Goal: Communication & Community: Answer question/provide support

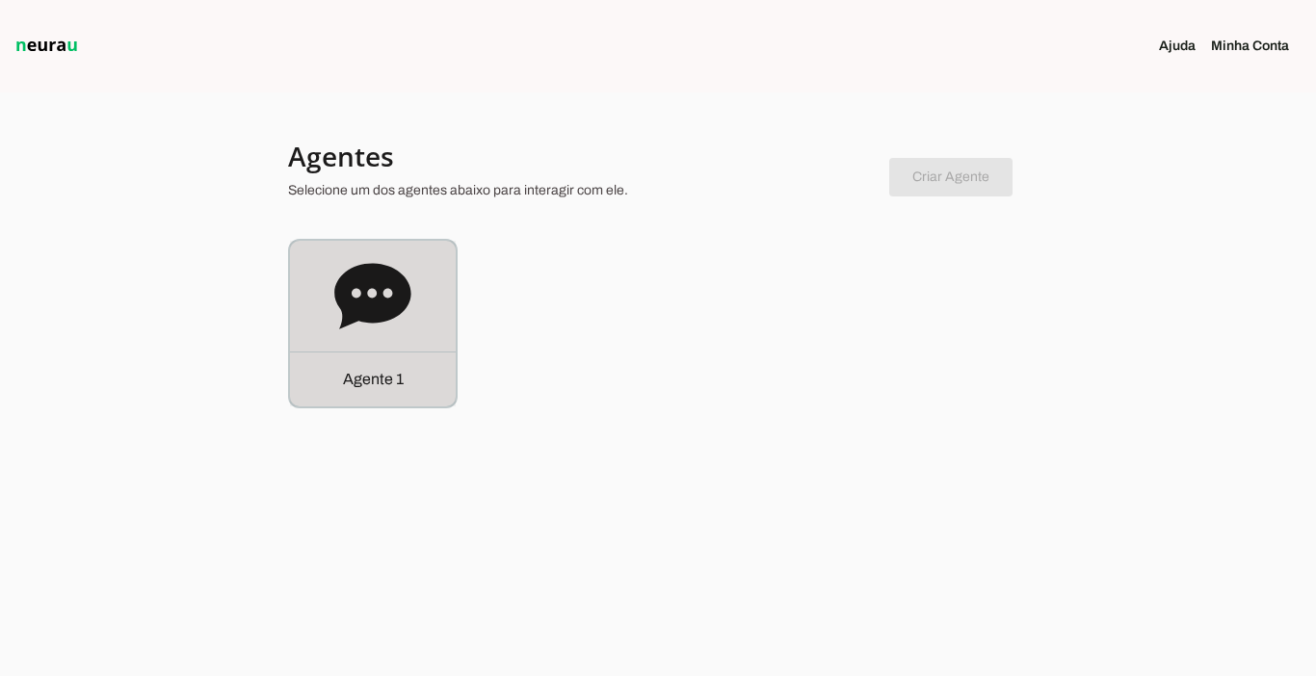
click at [381, 376] on p "Agente 1" at bounding box center [373, 379] width 61 height 23
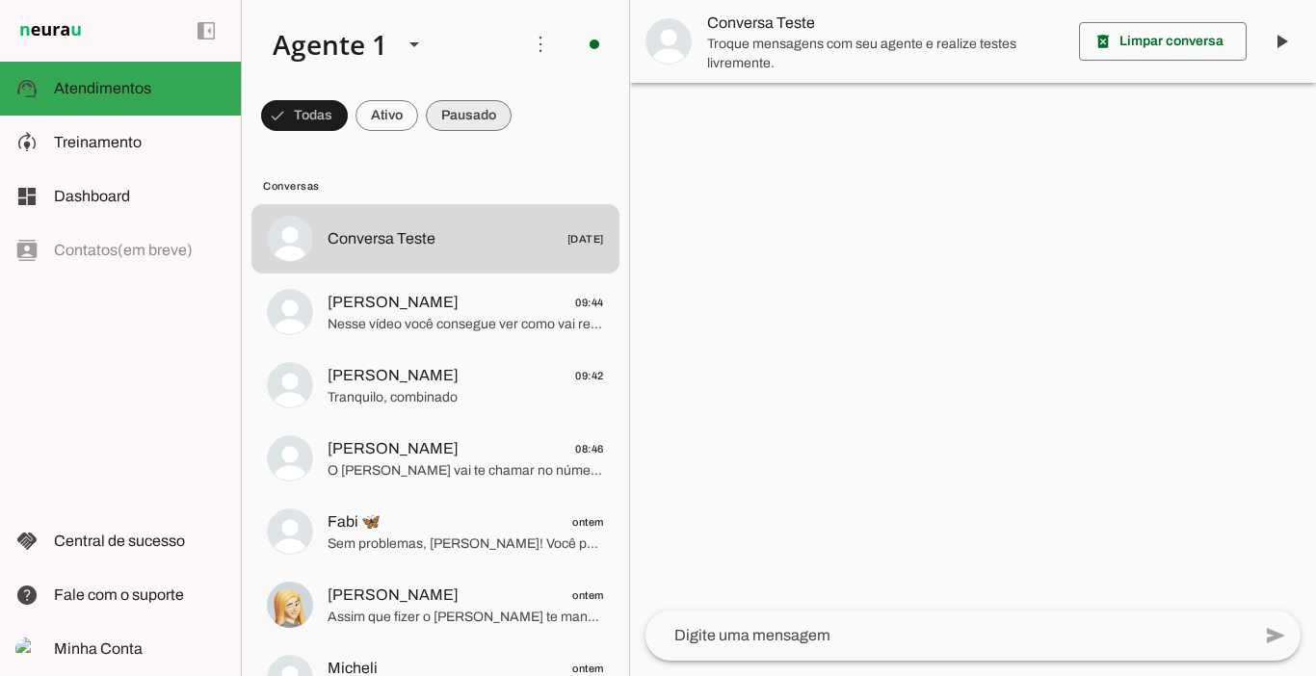
click at [467, 115] on span at bounding box center [469, 115] width 86 height 46
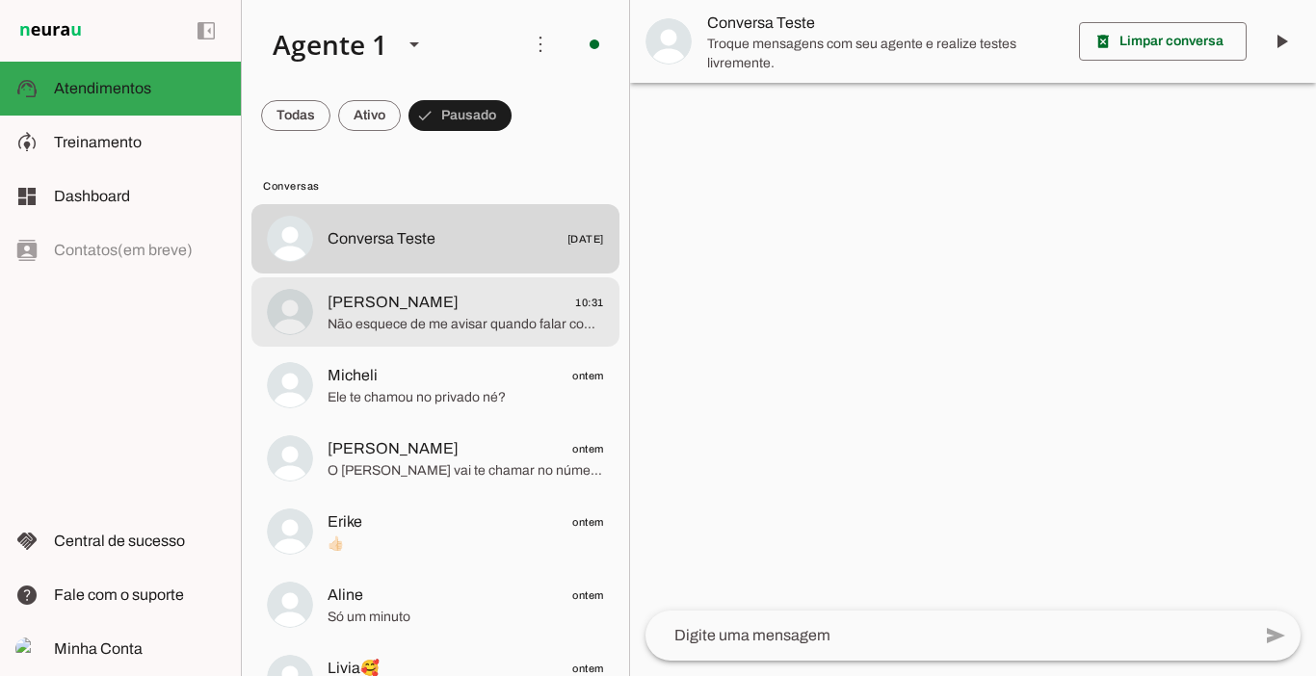
click at [409, 313] on span "[PERSON_NAME]" at bounding box center [393, 302] width 131 height 23
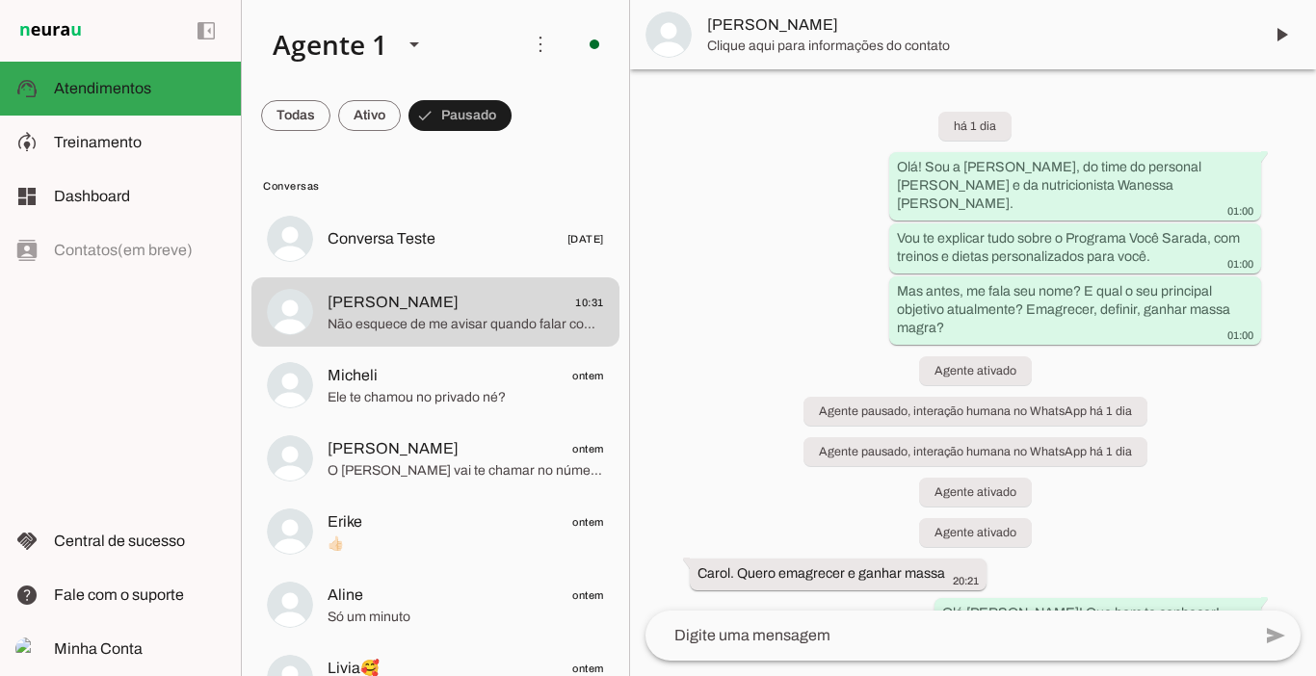
scroll to position [3767, 0]
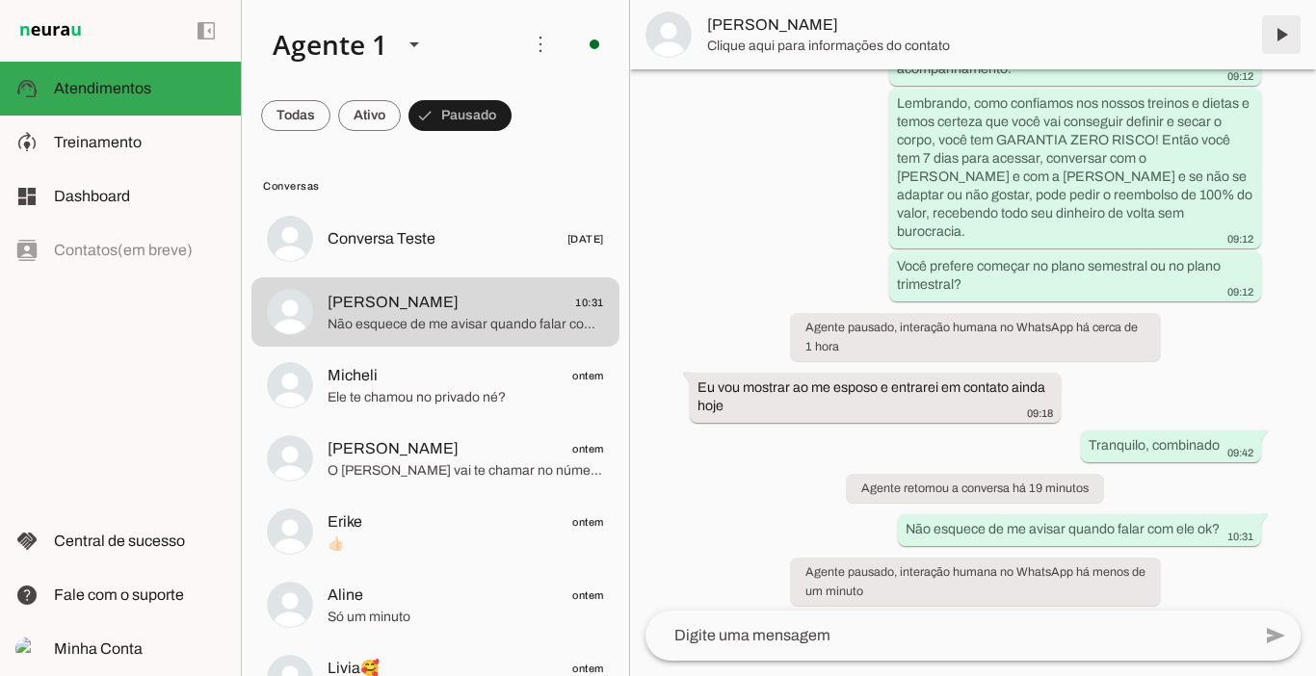
click at [1288, 33] on span at bounding box center [1281, 35] width 46 height 46
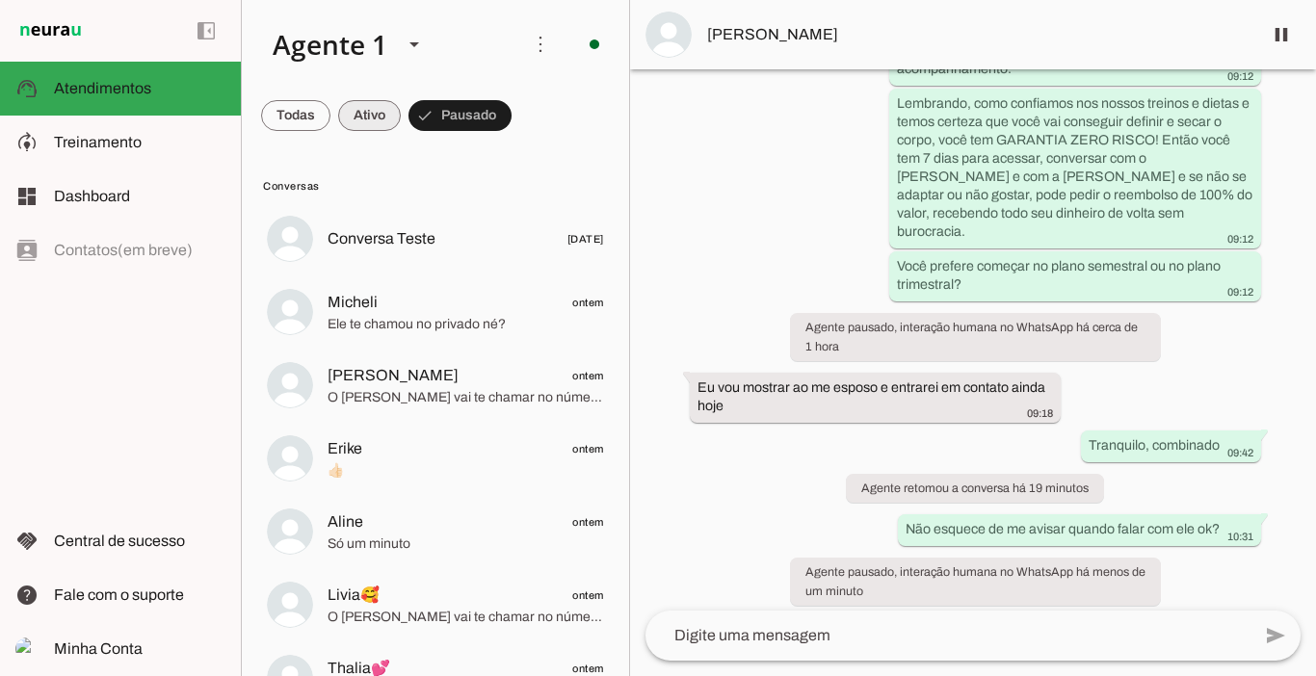
click at [379, 121] on span at bounding box center [369, 115] width 63 height 46
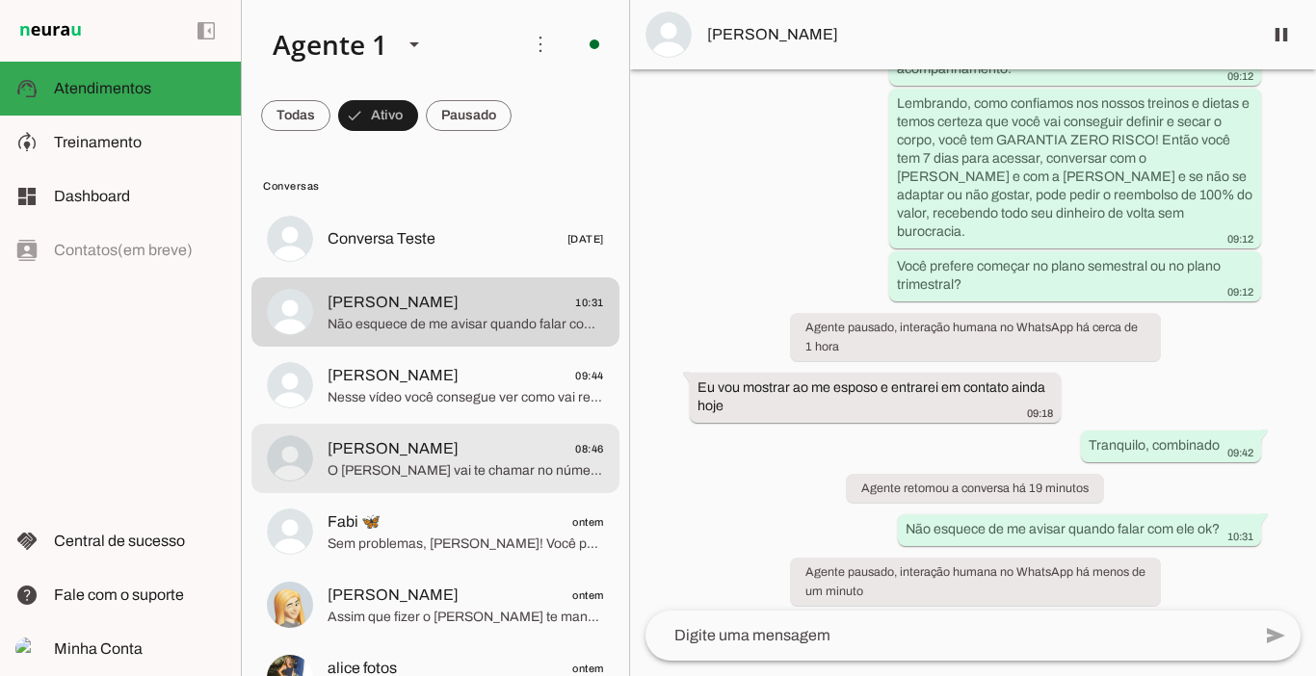
click at [428, 450] on span "[PERSON_NAME] 08:46" at bounding box center [466, 449] width 277 height 24
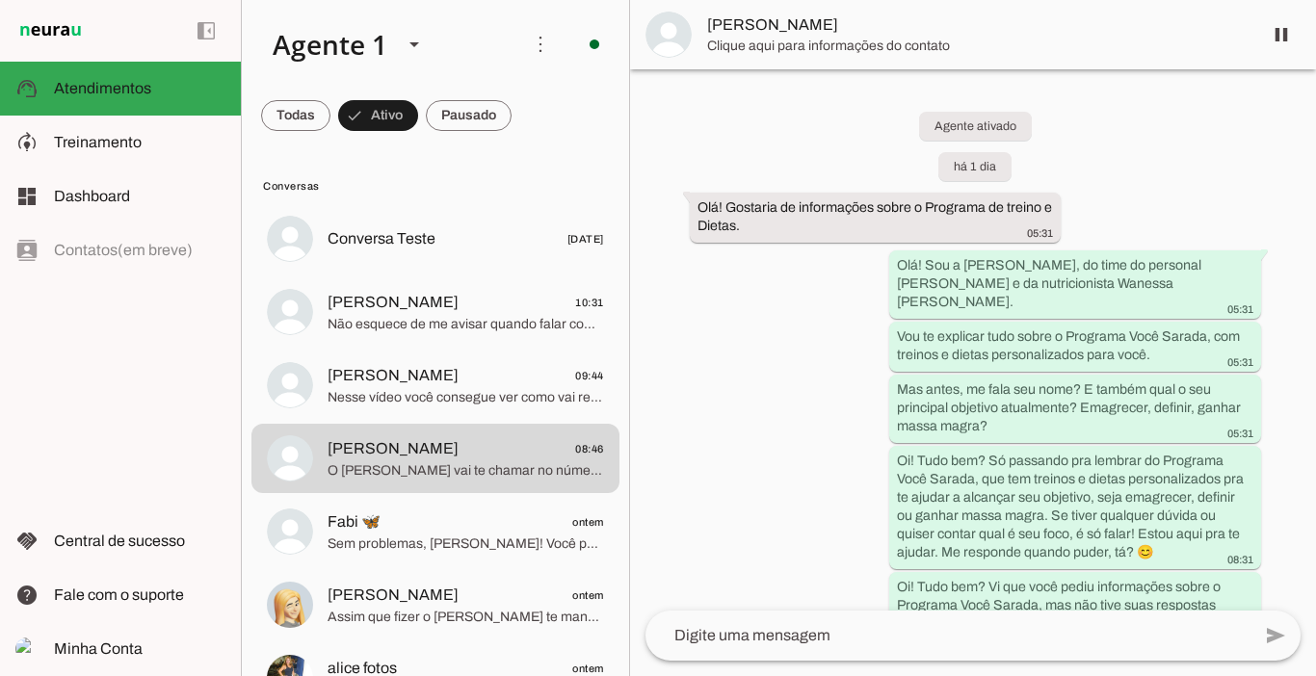
scroll to position [4158, 0]
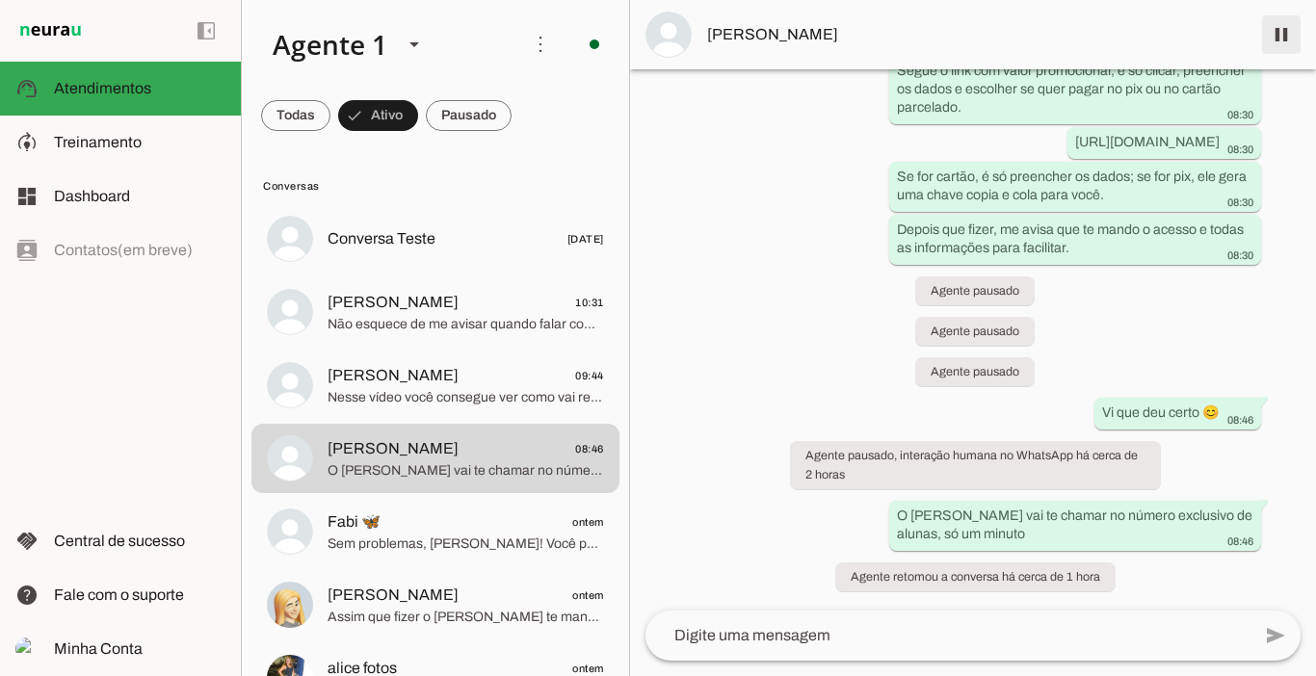
click at [1286, 23] on span at bounding box center [1281, 35] width 46 height 46
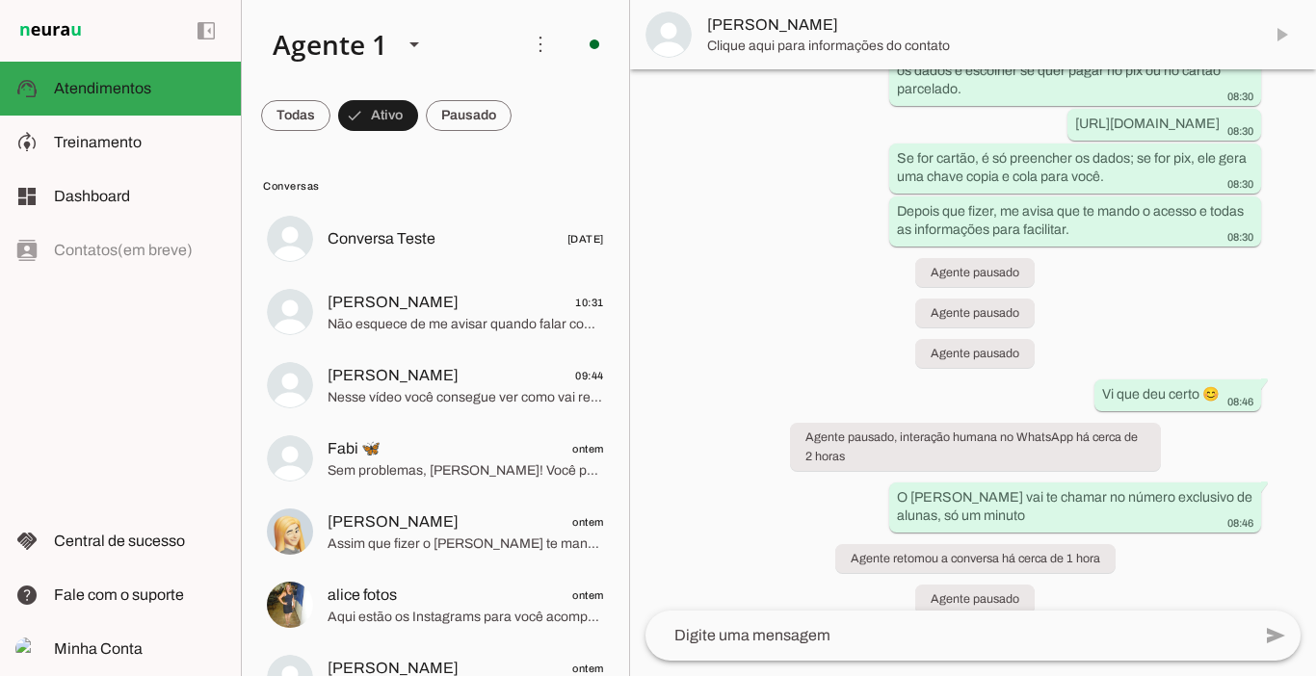
scroll to position [4239, 0]
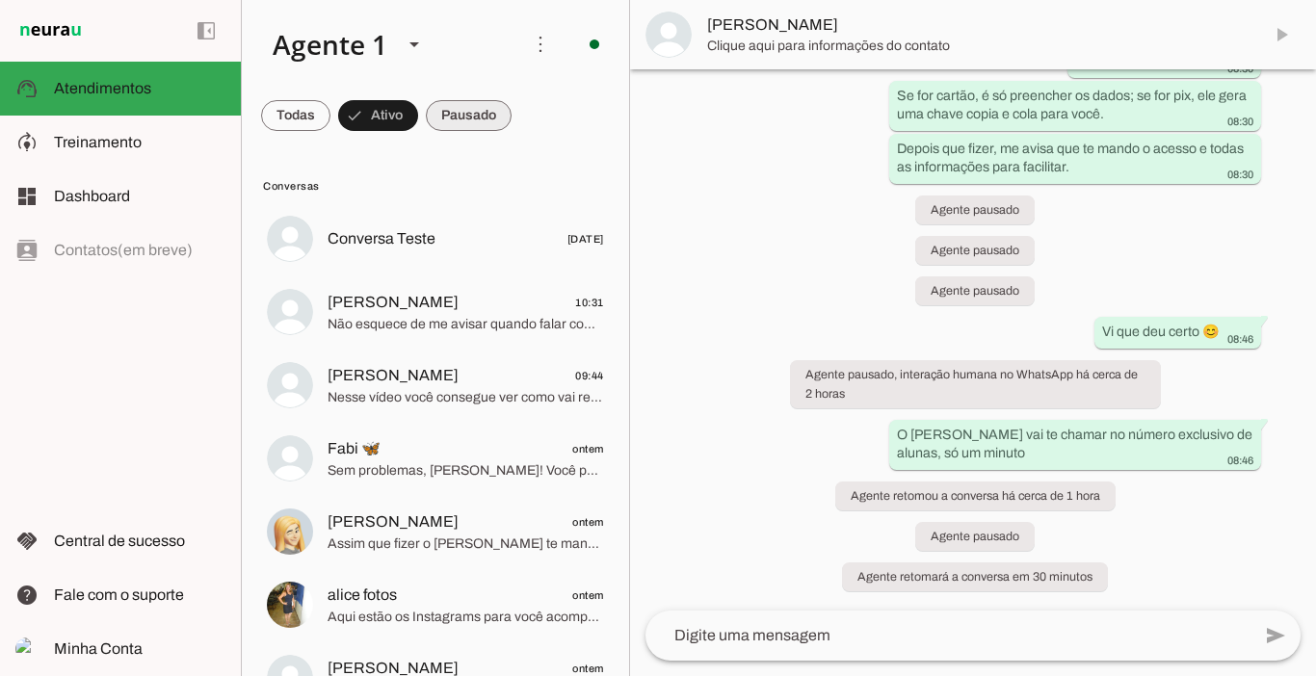
click at [462, 116] on span at bounding box center [469, 115] width 86 height 46
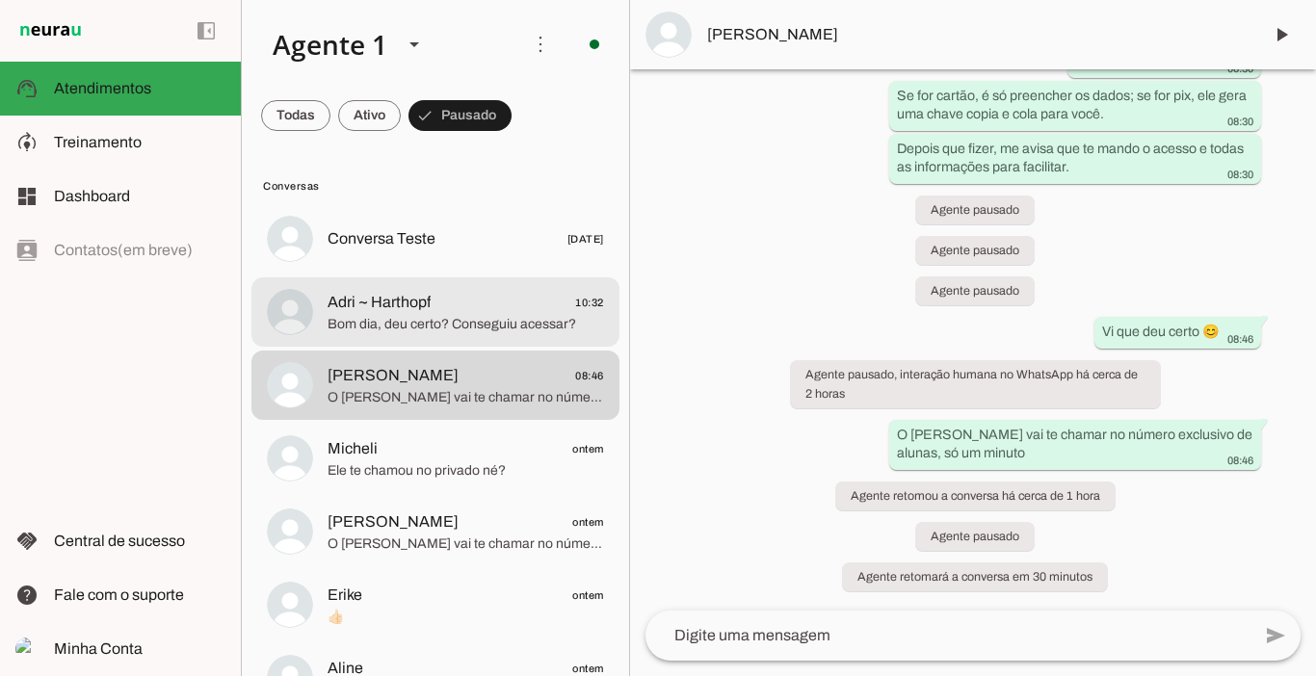
click at [429, 311] on span "Adri ~ Harthopf" at bounding box center [379, 302] width 103 height 23
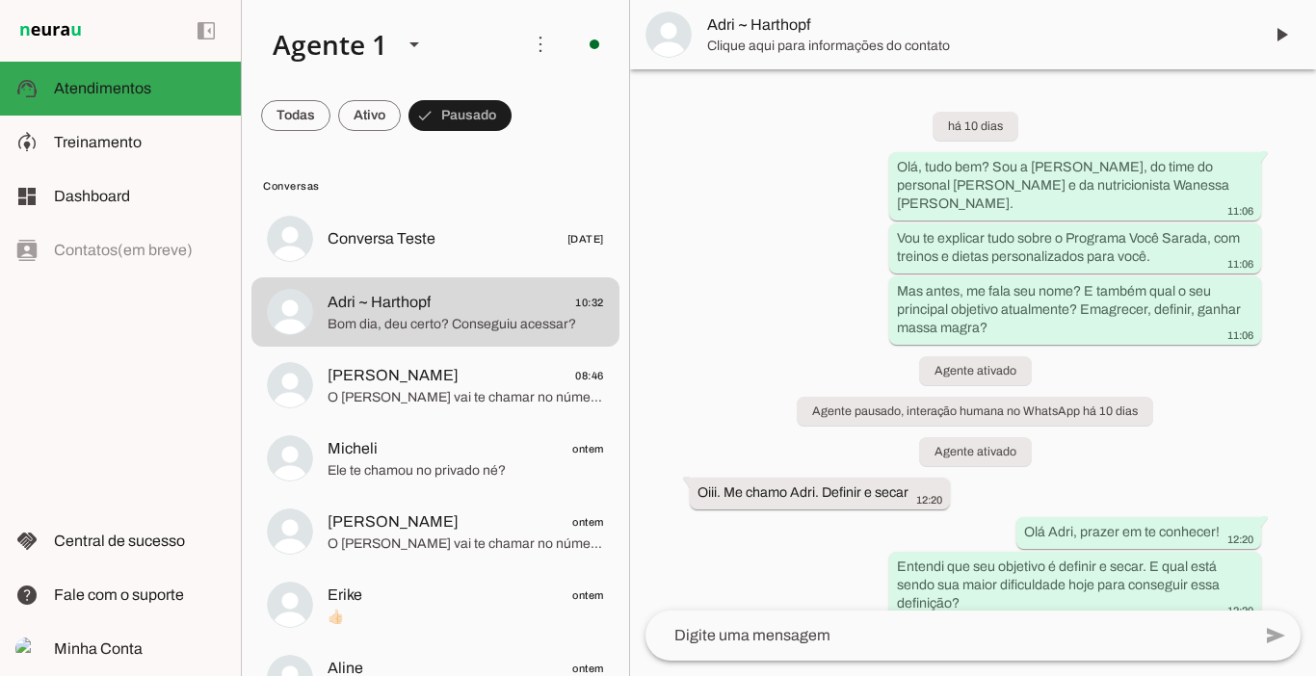
scroll to position [3593, 0]
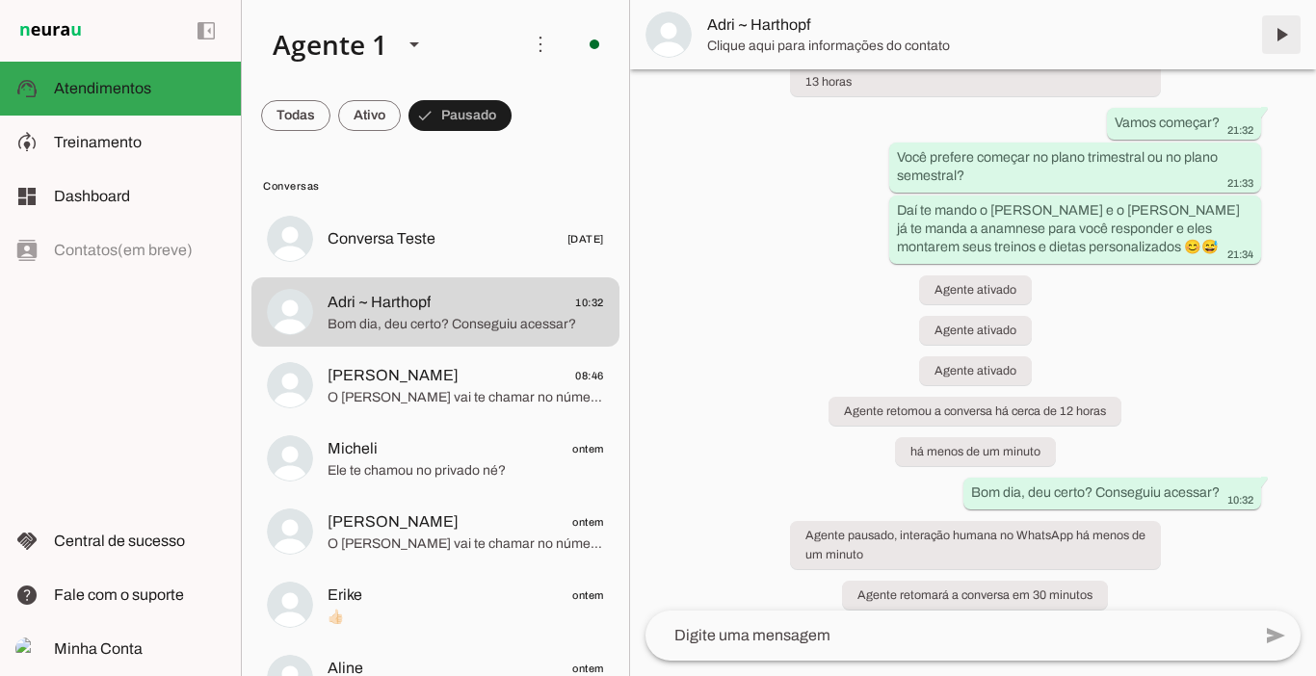
click at [1280, 42] on span at bounding box center [1281, 35] width 46 height 46
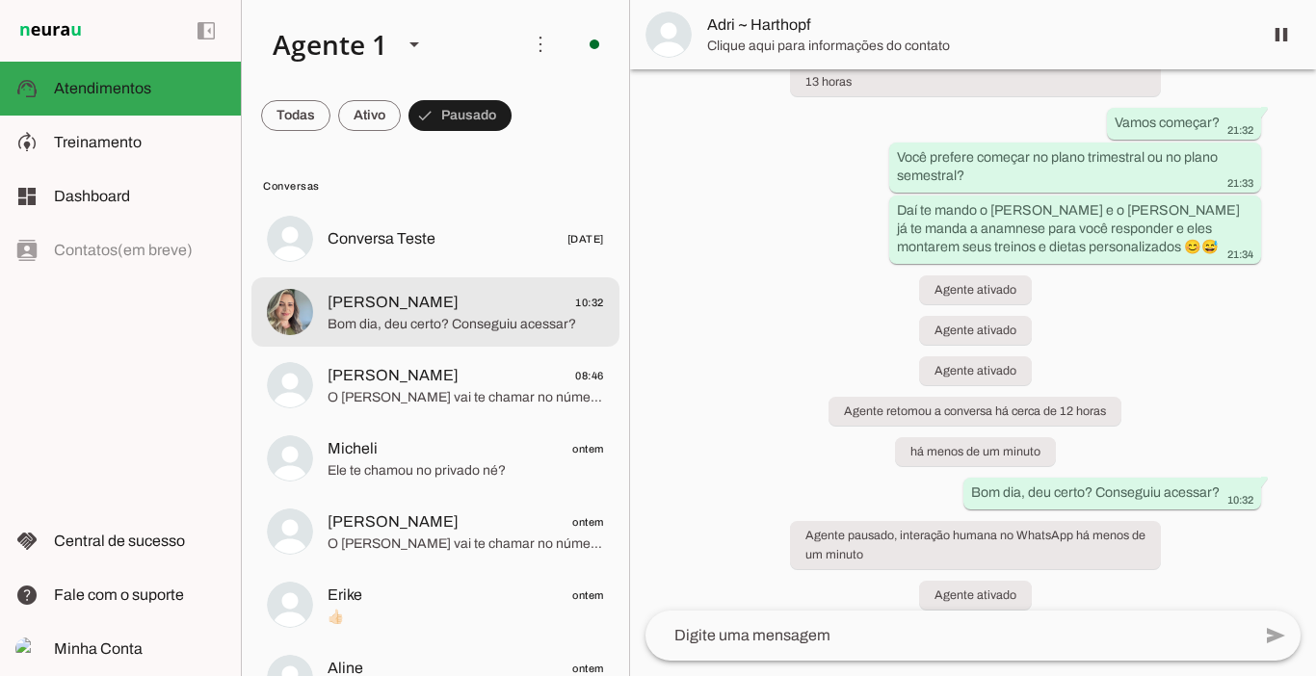
click at [433, 313] on span "[PERSON_NAME] 10:32" at bounding box center [466, 303] width 277 height 24
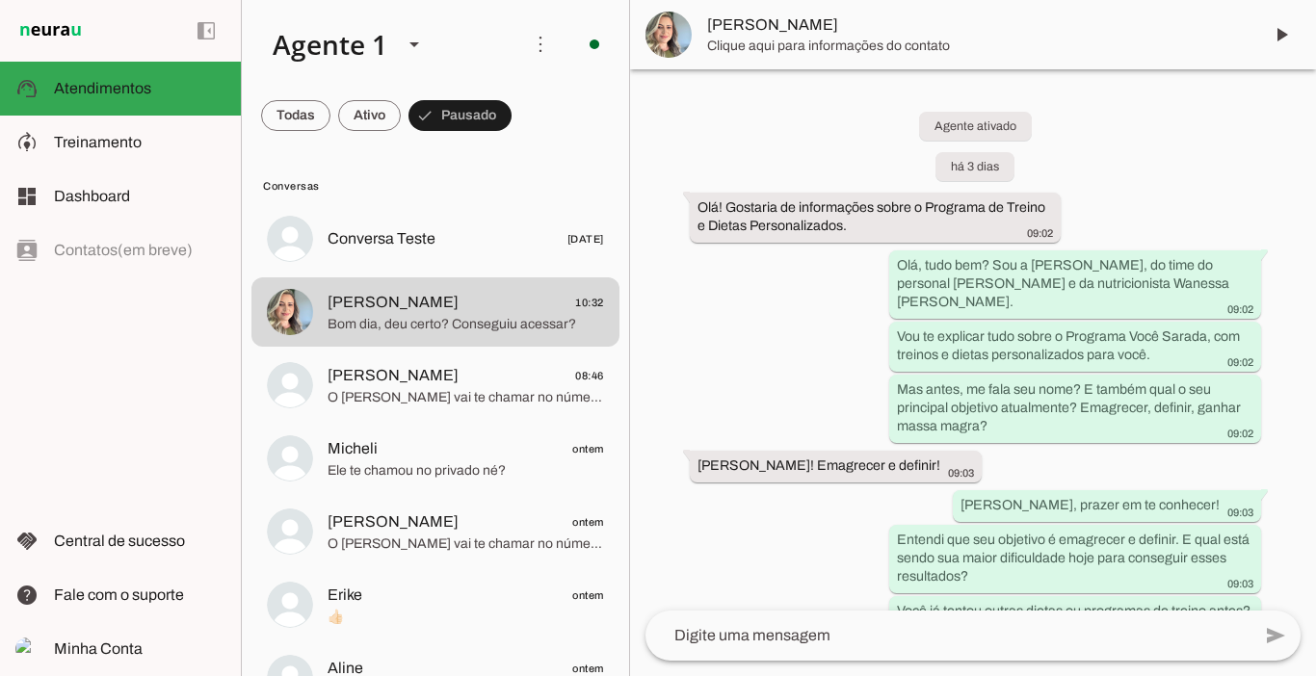
scroll to position [4356, 0]
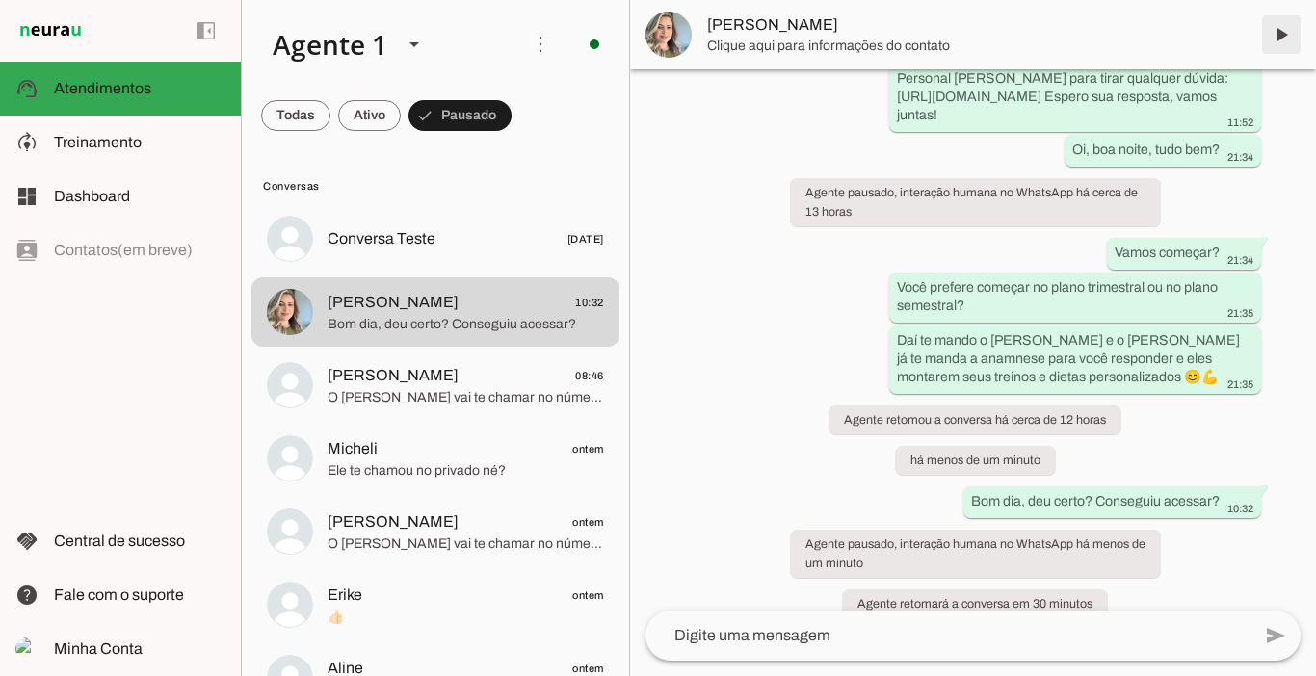
click at [1282, 39] on span at bounding box center [1281, 35] width 46 height 46
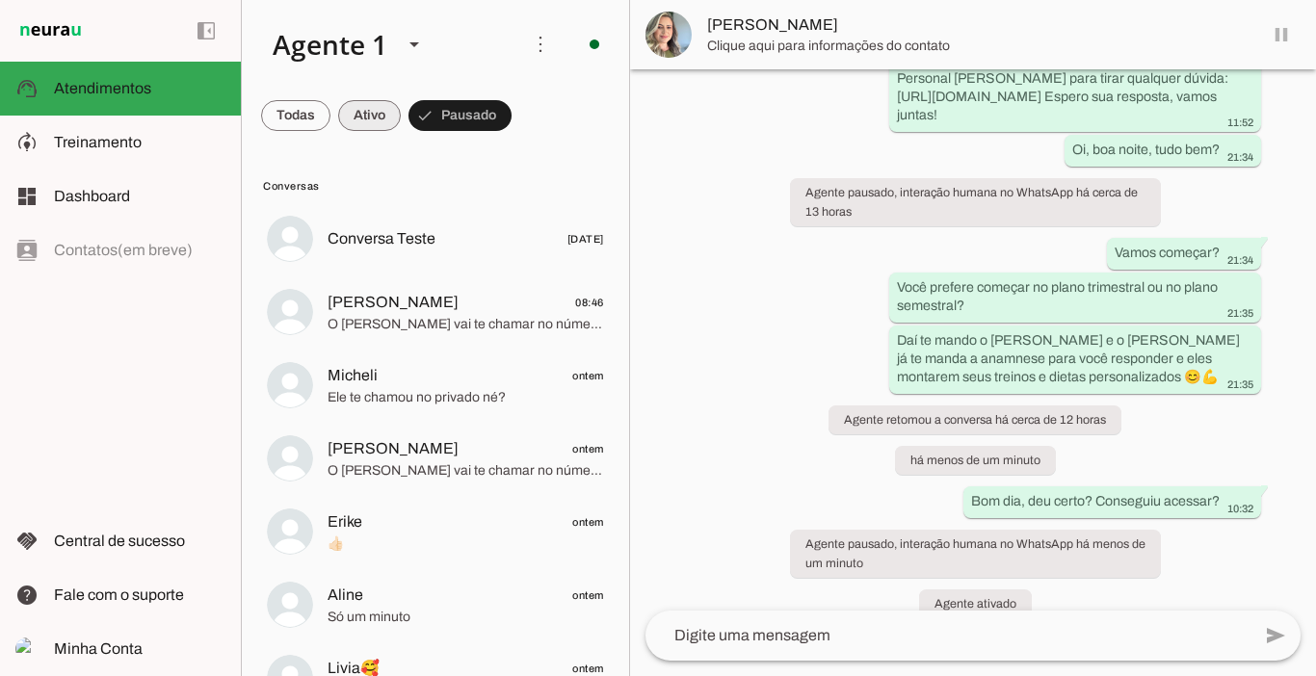
click at [367, 115] on span at bounding box center [369, 115] width 63 height 46
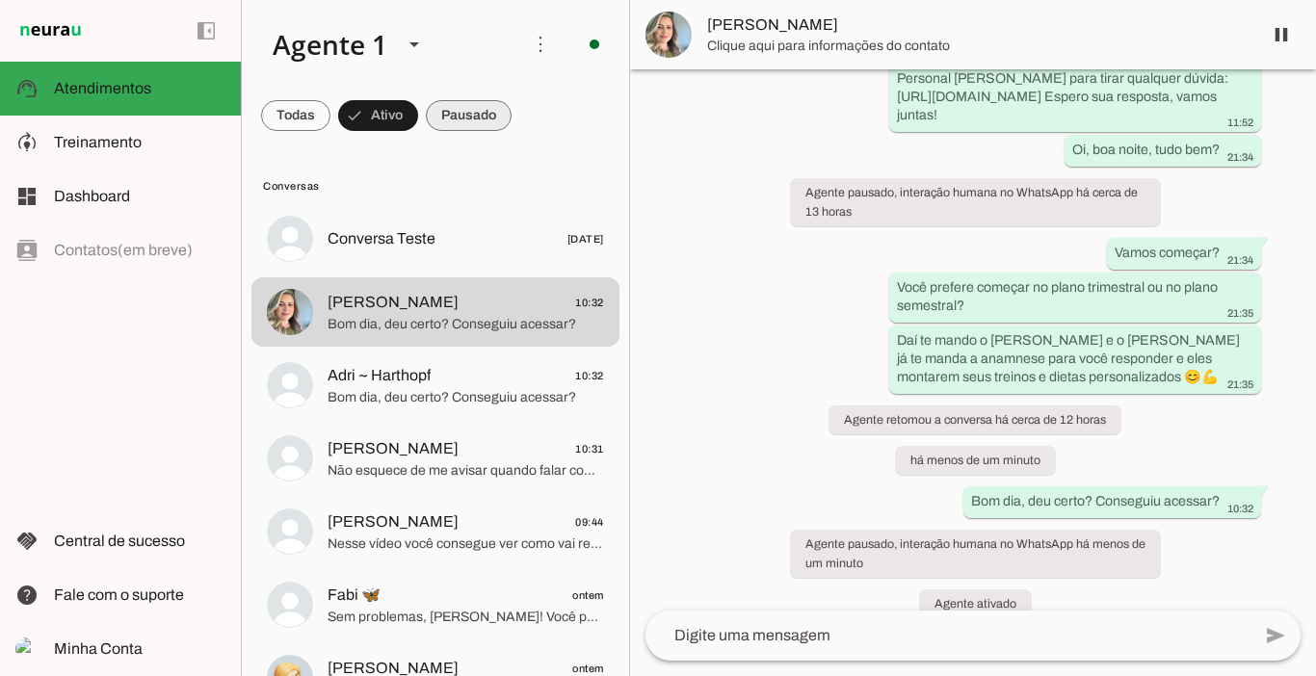
click at [460, 117] on span at bounding box center [469, 115] width 86 height 46
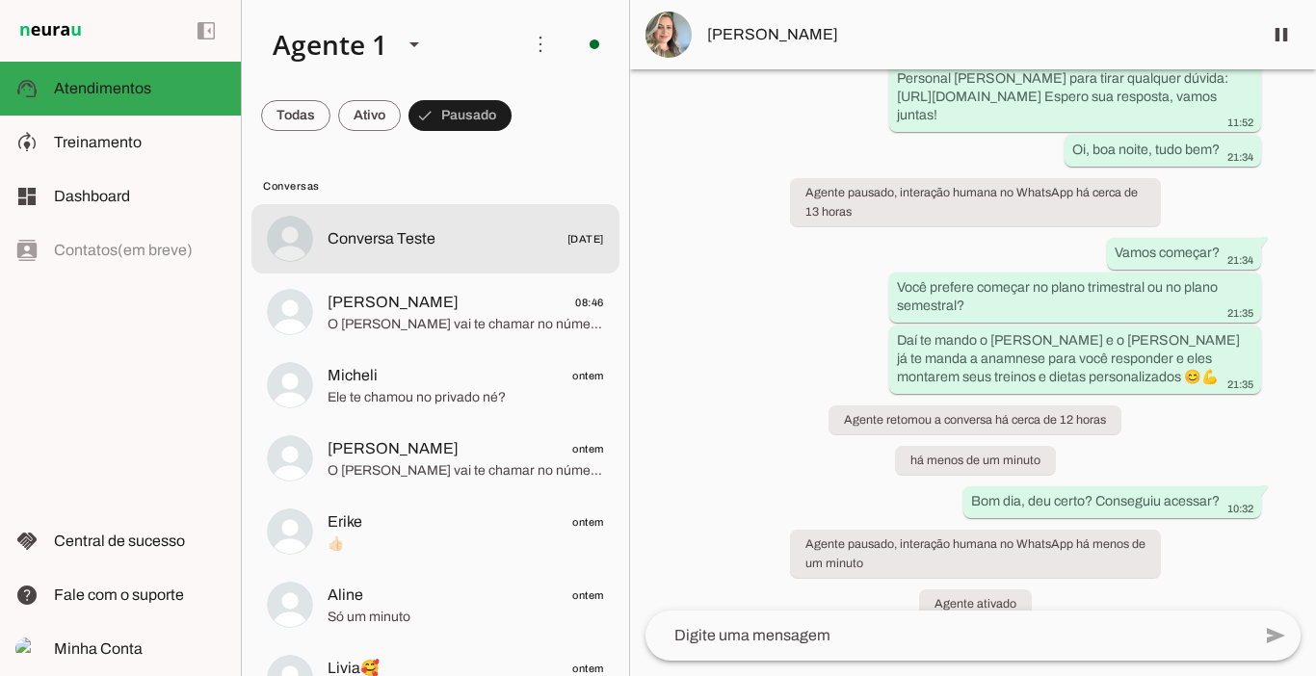
click at [396, 230] on span "Conversa Teste" at bounding box center [382, 238] width 108 height 23
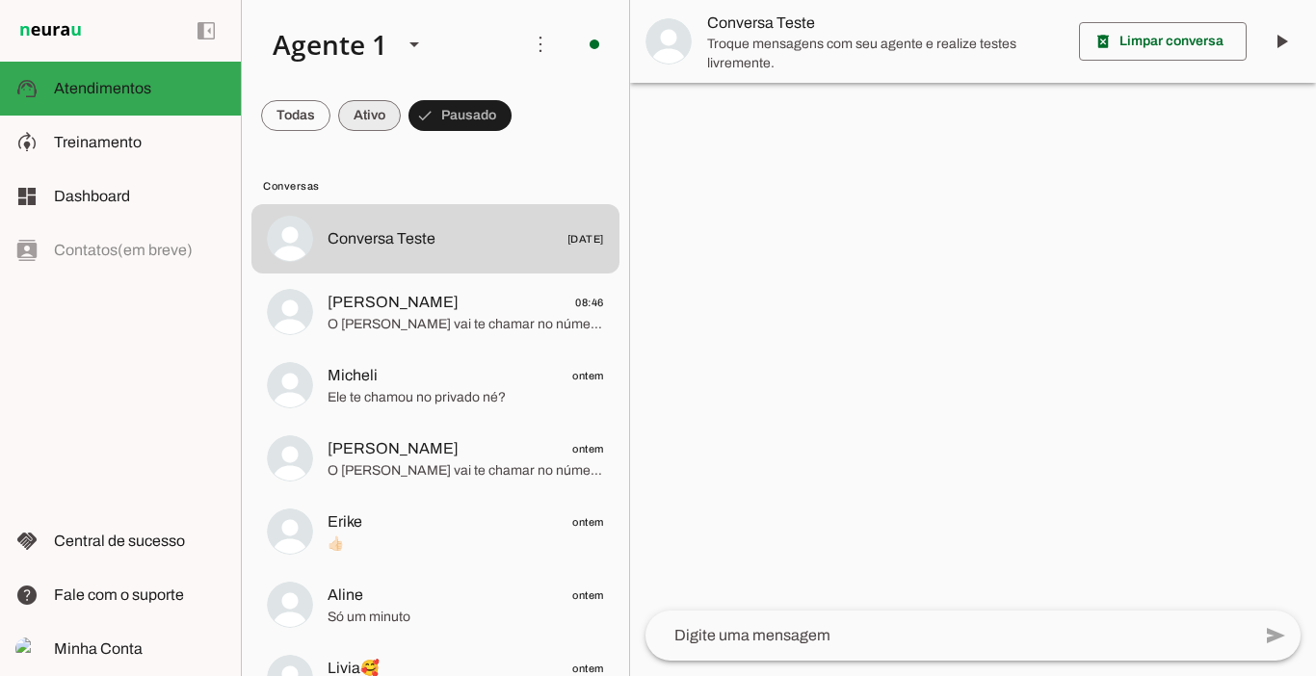
click at [371, 116] on span at bounding box center [369, 115] width 63 height 46
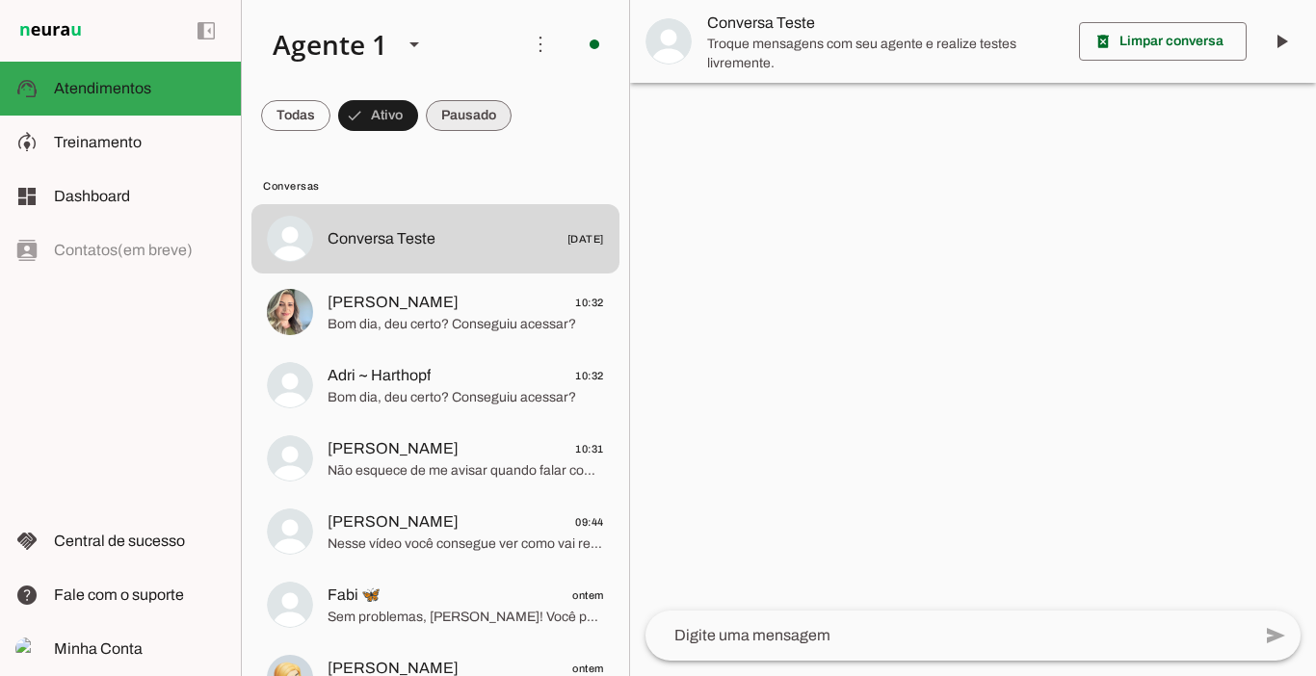
click at [457, 113] on span at bounding box center [469, 115] width 86 height 46
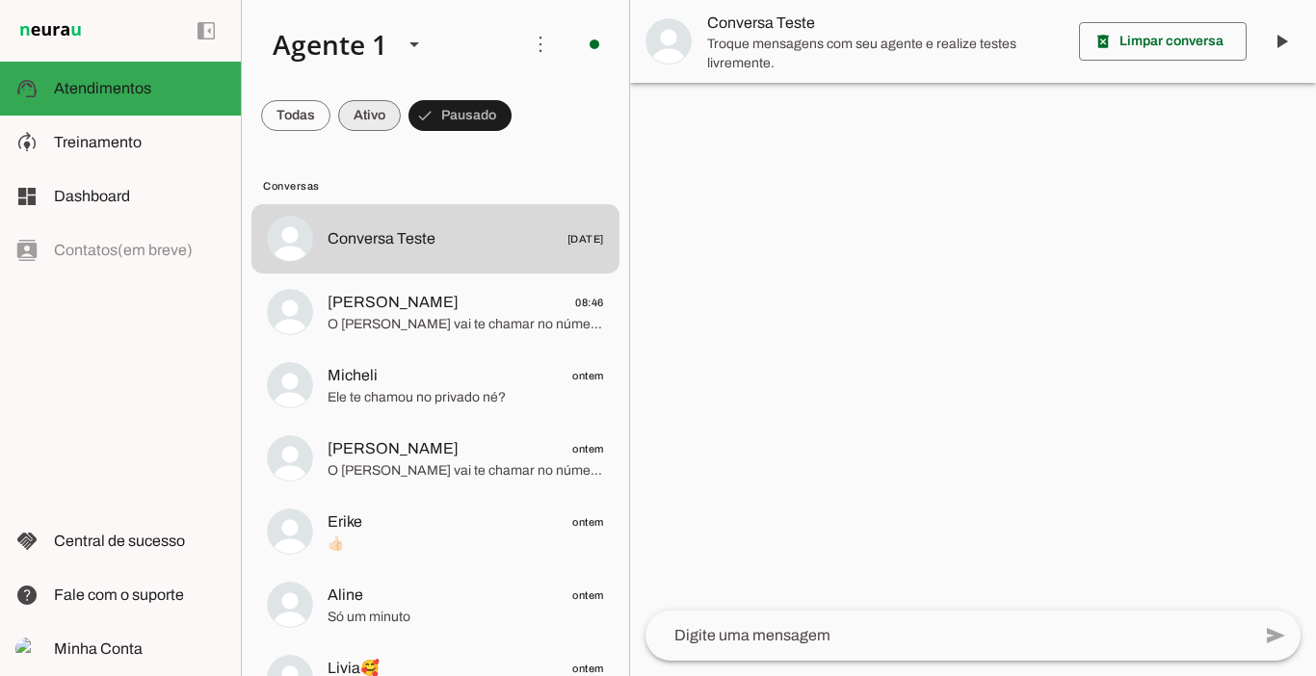
click at [370, 114] on span at bounding box center [369, 115] width 63 height 46
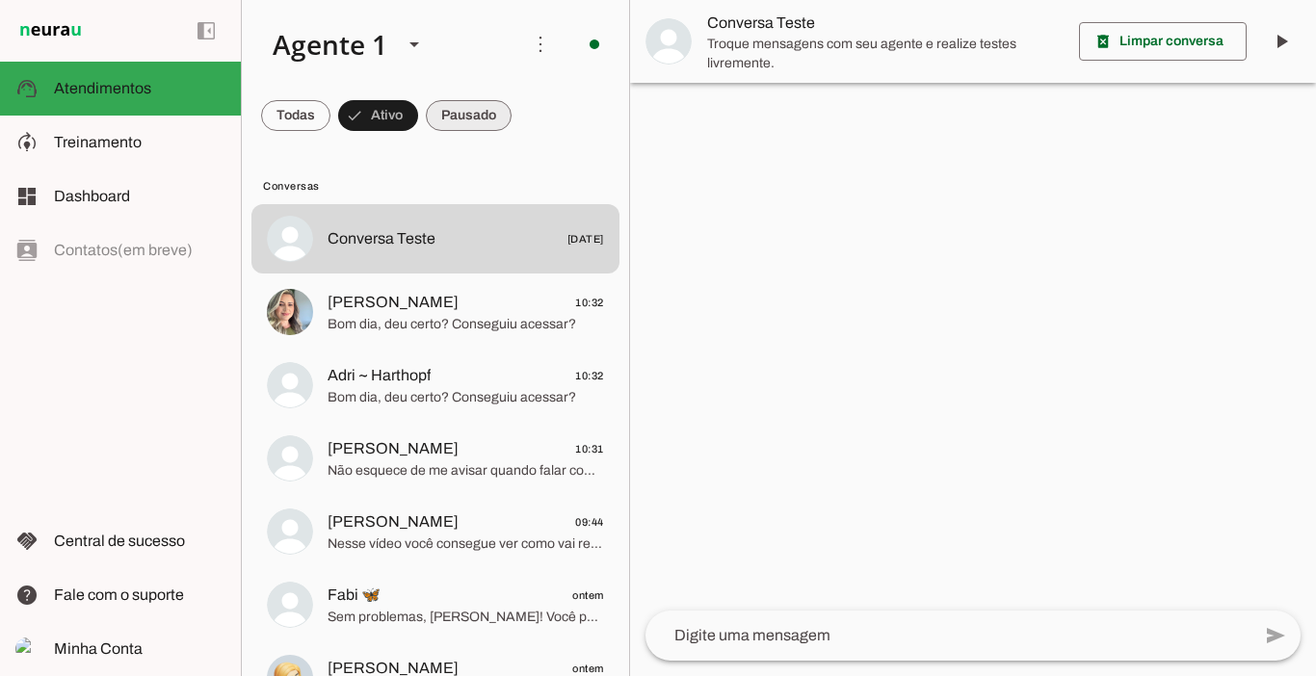
click at [463, 124] on span at bounding box center [469, 115] width 86 height 46
